Goal: Task Accomplishment & Management: Use online tool/utility

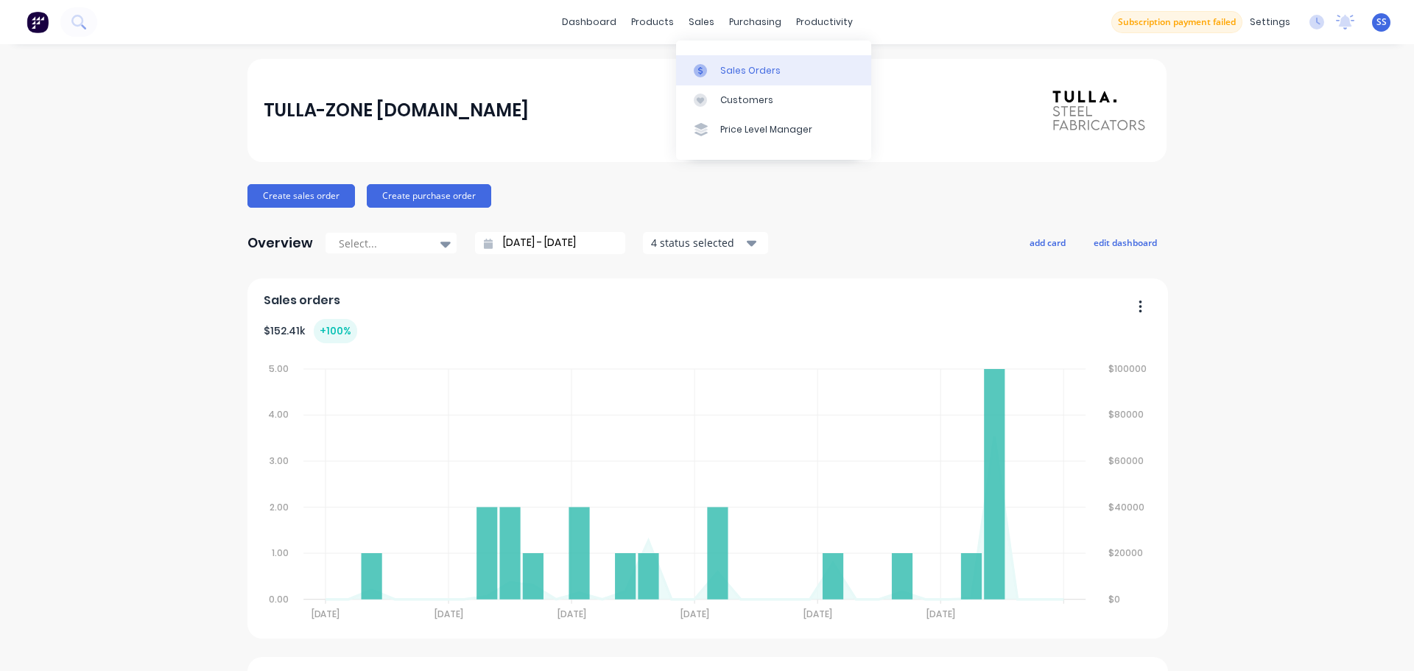
click at [703, 55] on link "Sales Orders" at bounding box center [773, 69] width 195 height 29
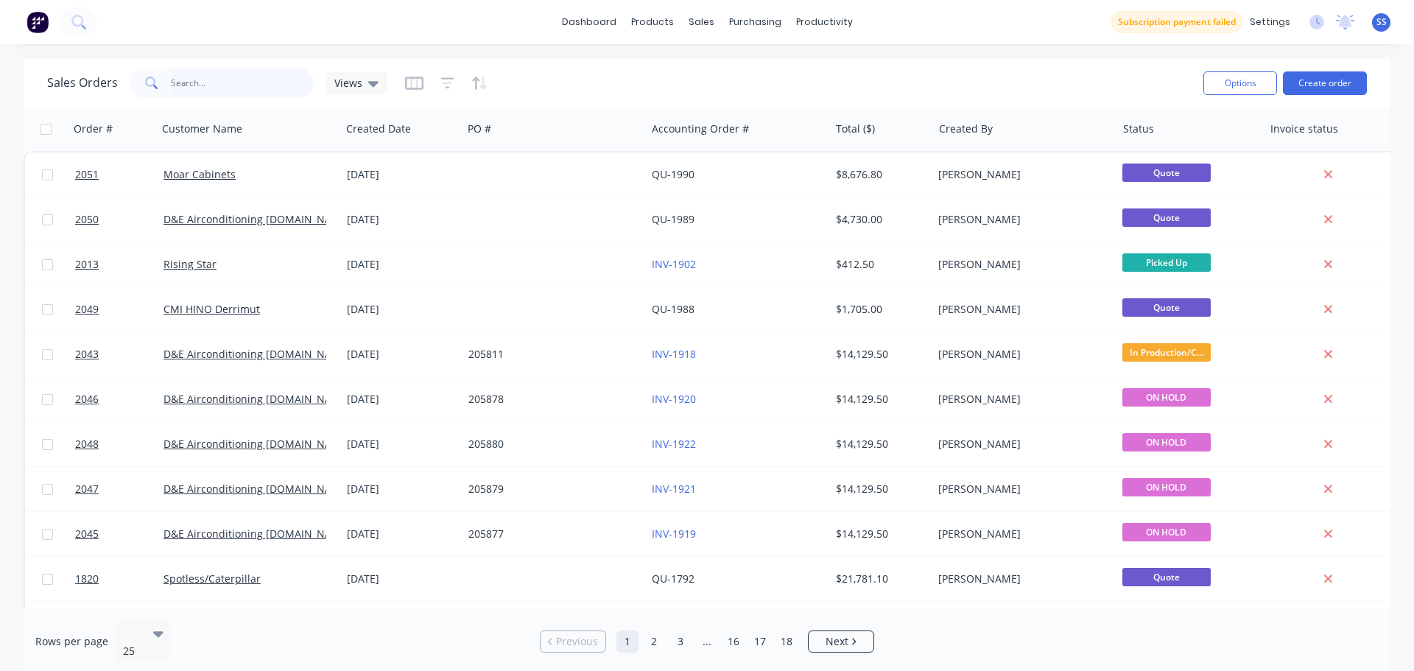
click at [272, 90] on input "text" at bounding box center [243, 82] width 144 height 29
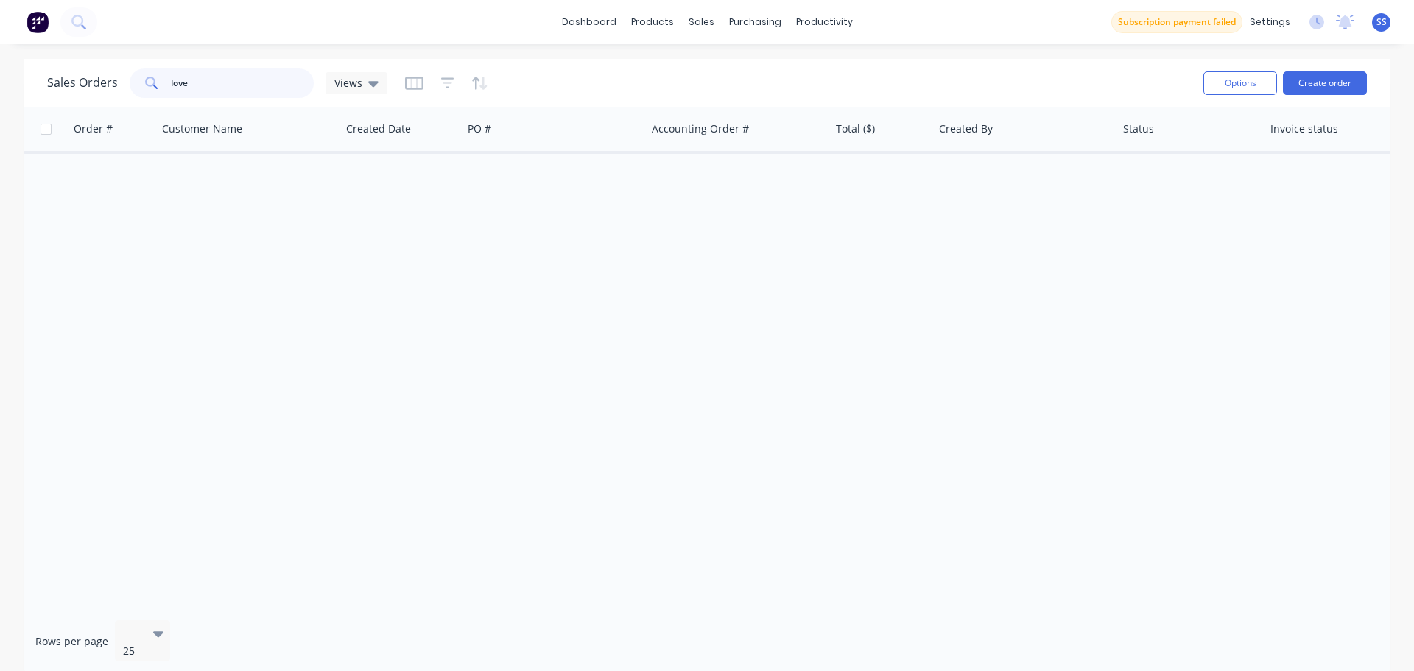
type input "love"
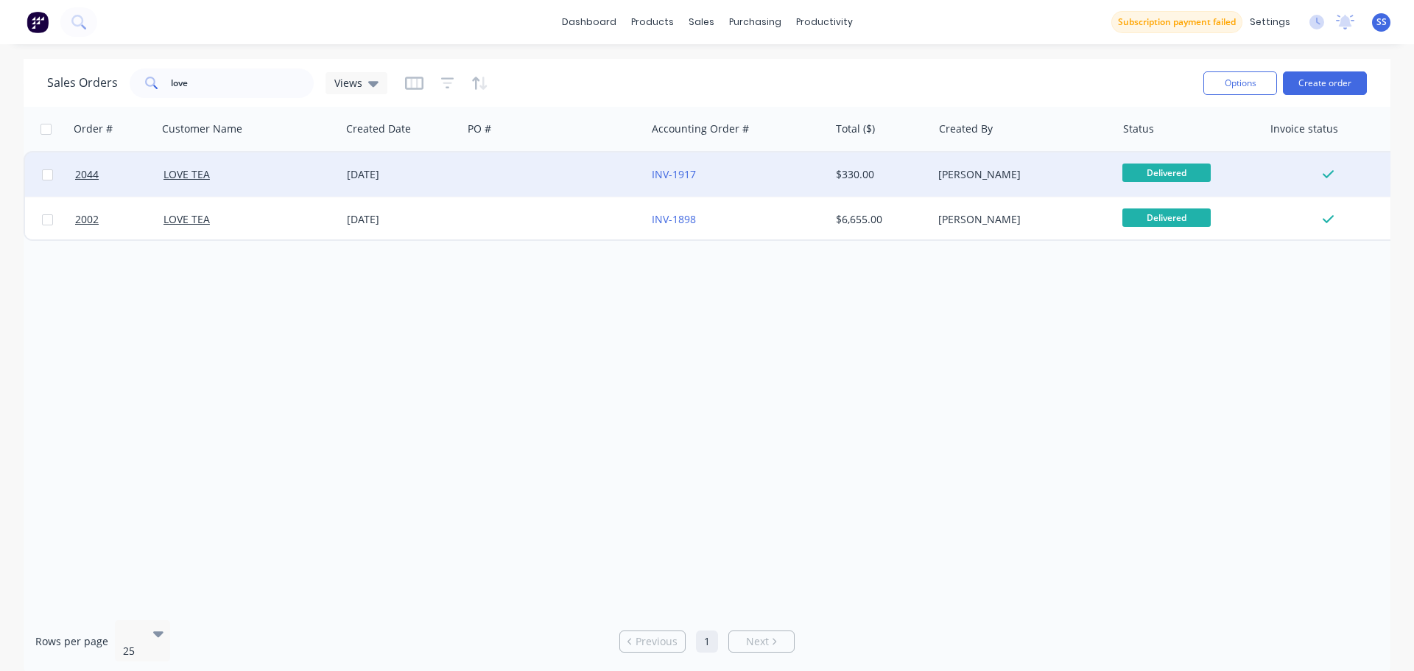
click at [504, 157] on div at bounding box center [553, 174] width 183 height 44
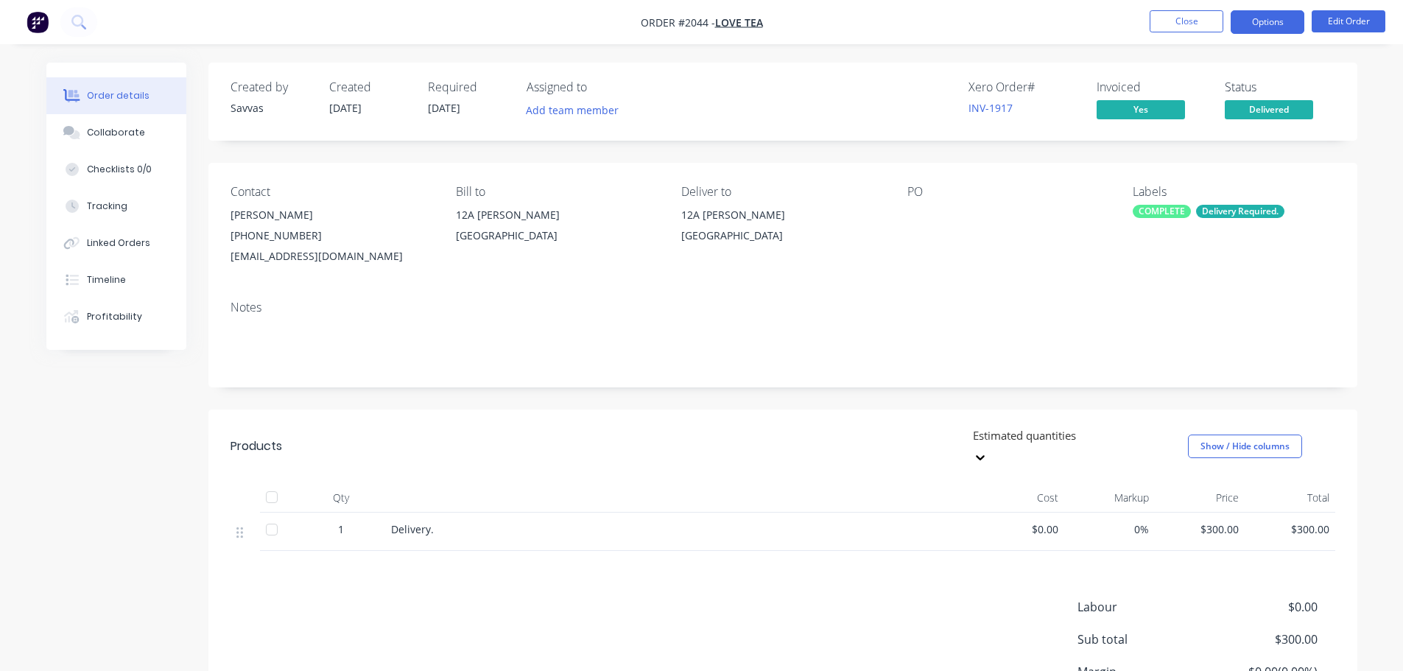
click at [1265, 22] on button "Options" at bounding box center [1267, 22] width 74 height 24
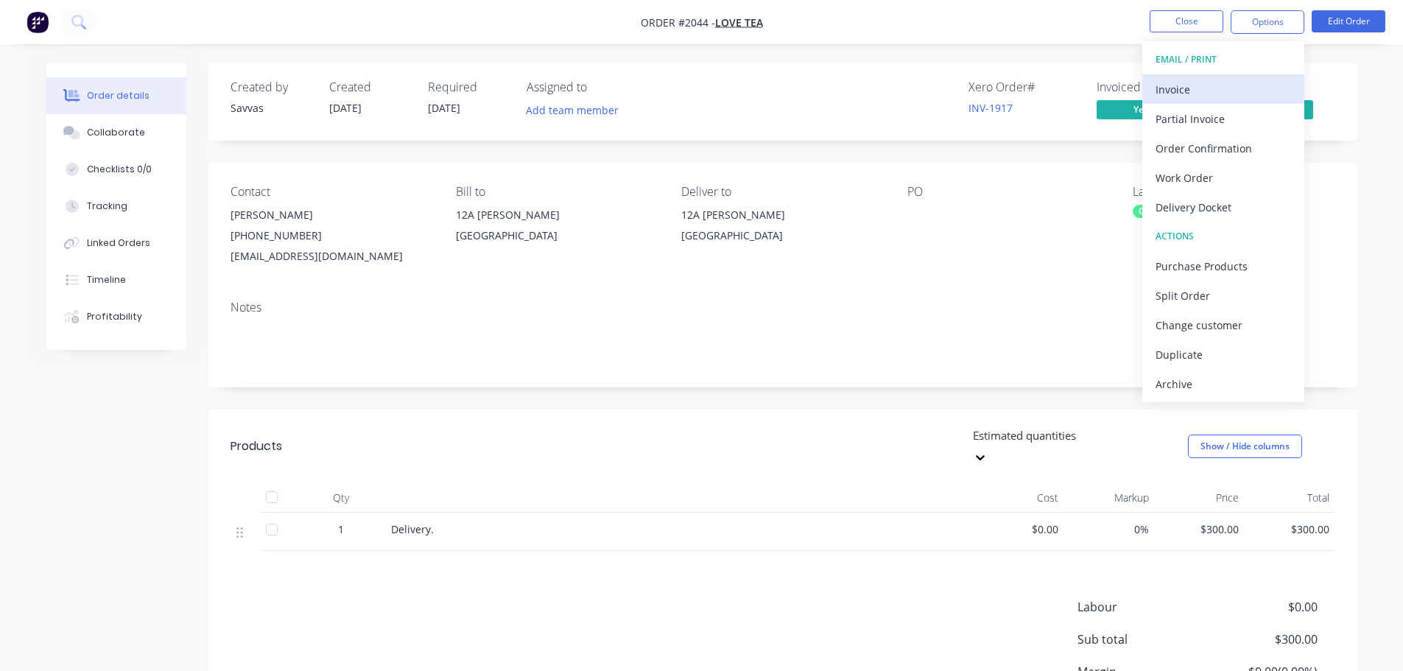
click at [1213, 97] on div "Invoice" at bounding box center [1222, 89] width 135 height 21
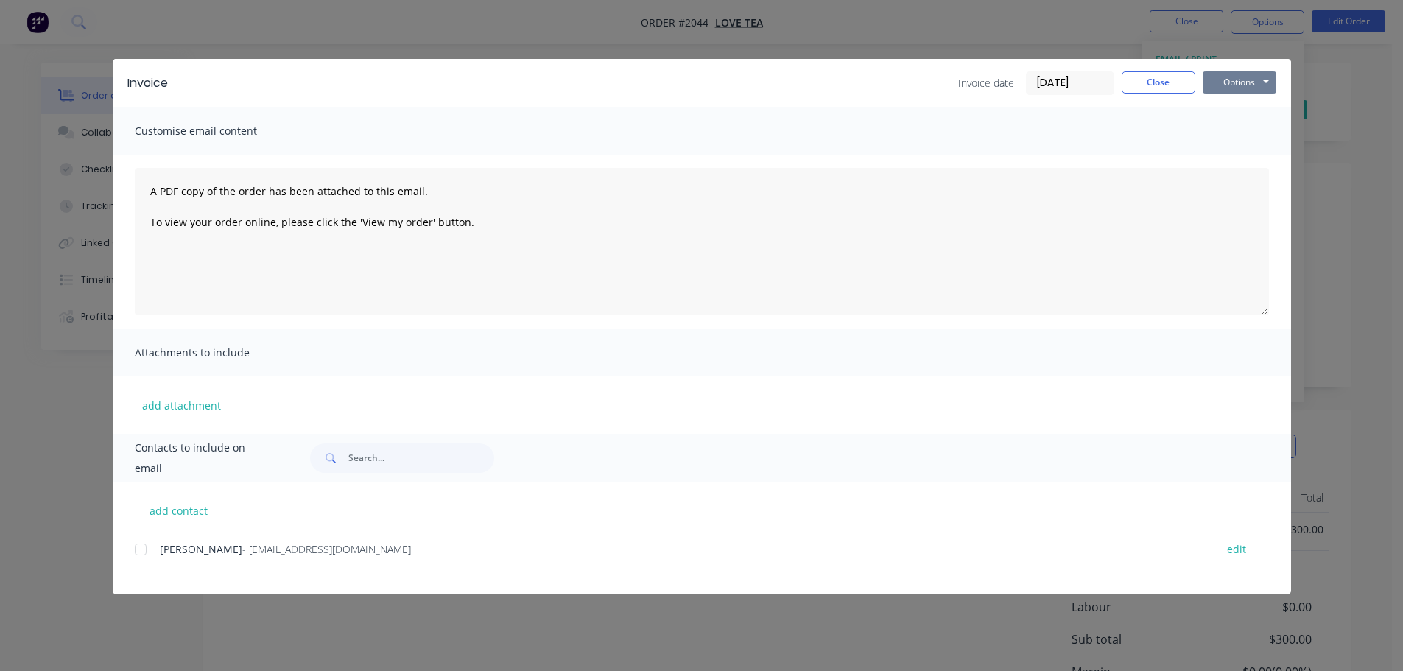
click at [1227, 83] on button "Options" at bounding box center [1239, 82] width 74 height 22
click at [1236, 125] on button "Print" at bounding box center [1249, 133] width 94 height 24
click at [1132, 82] on button "Close" at bounding box center [1158, 82] width 74 height 22
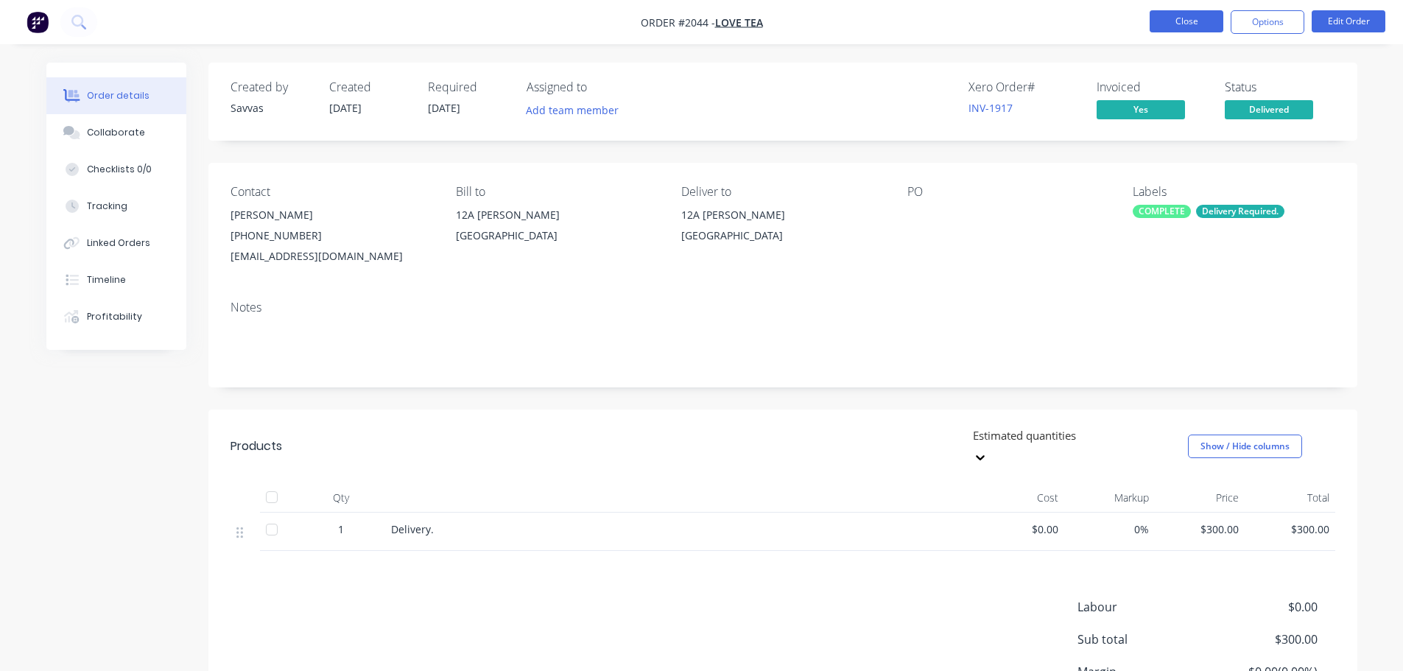
click at [1169, 18] on button "Close" at bounding box center [1186, 21] width 74 height 22
